Goal: Download file/media

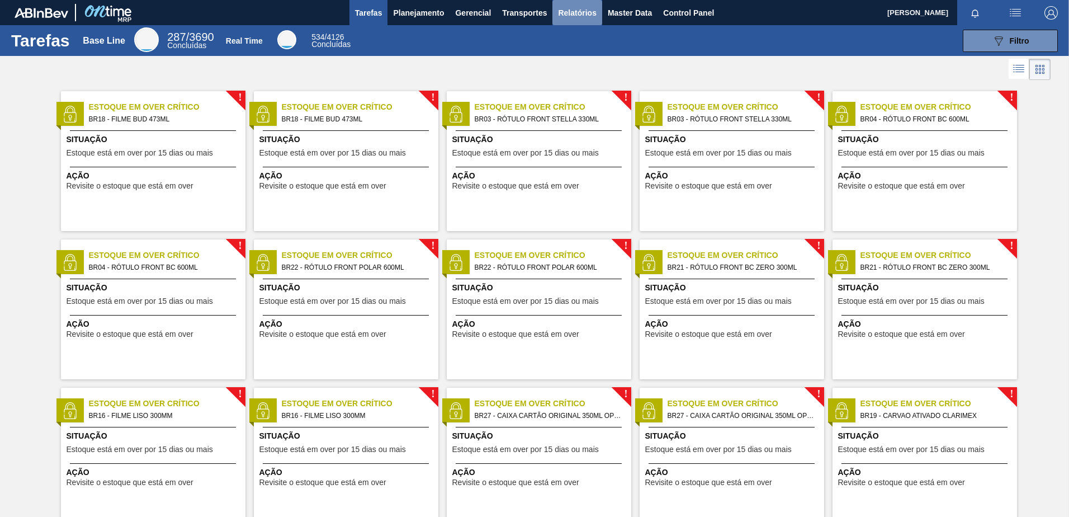
click at [584, 14] on span "Relatórios" at bounding box center [577, 12] width 38 height 13
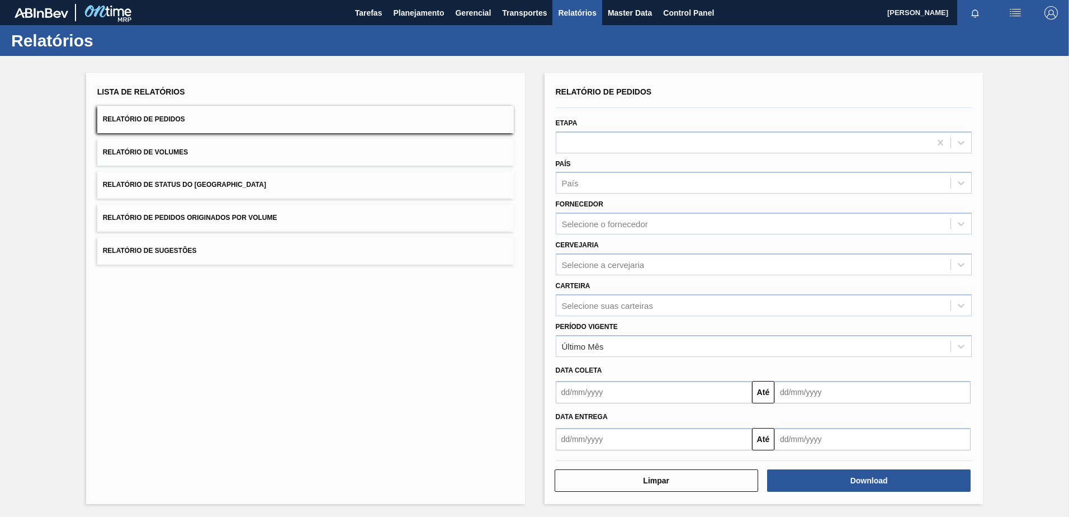
click at [617, 397] on input "text" at bounding box center [654, 392] width 196 height 22
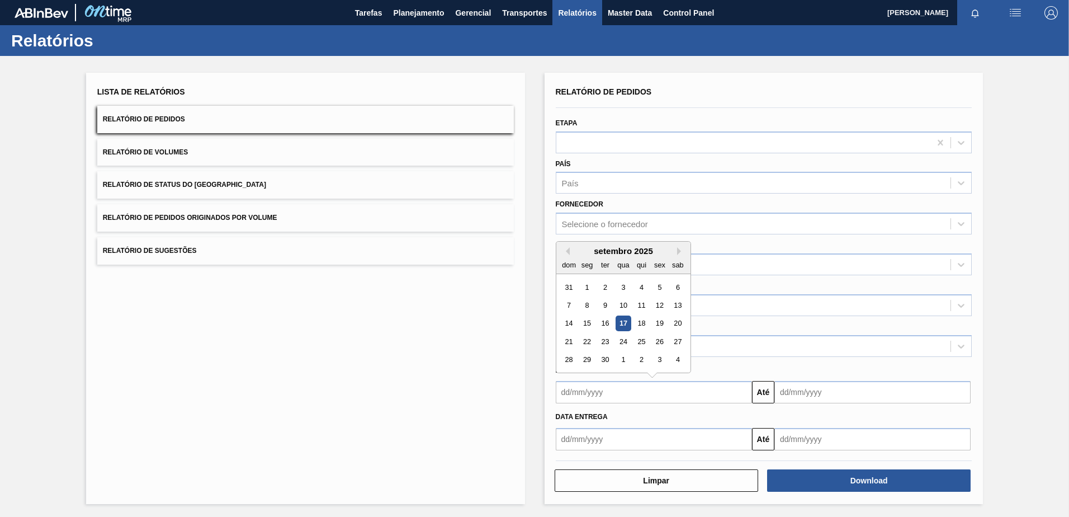
click at [617, 322] on div "17" at bounding box center [623, 323] width 15 height 15
type input "[DATE]"
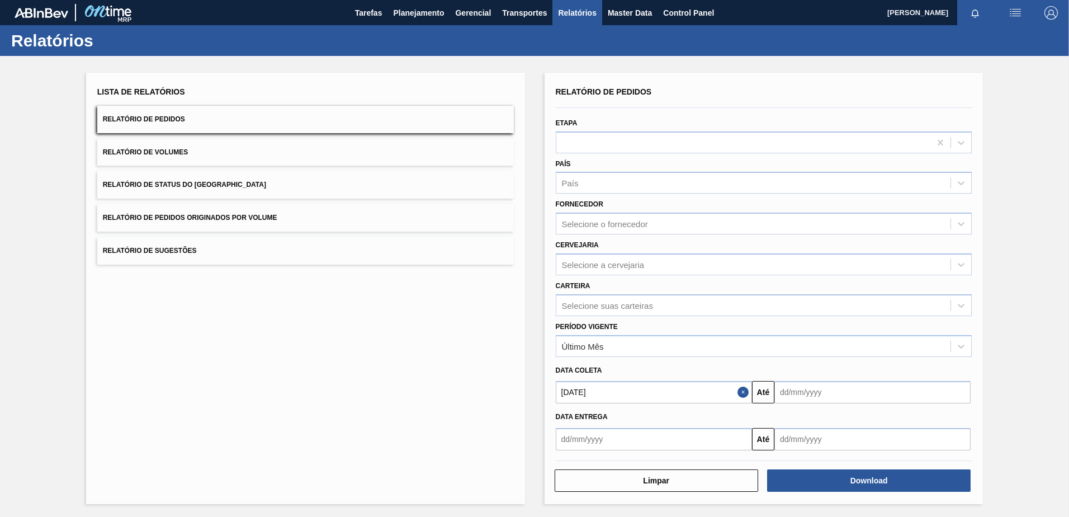
click at [807, 394] on input "text" at bounding box center [873, 392] width 196 height 22
click at [838, 321] on div "17" at bounding box center [841, 323] width 15 height 15
type input "[DATE]"
click at [815, 477] on button "Download" at bounding box center [869, 480] width 204 height 22
